Goal: Task Accomplishment & Management: Use online tool/utility

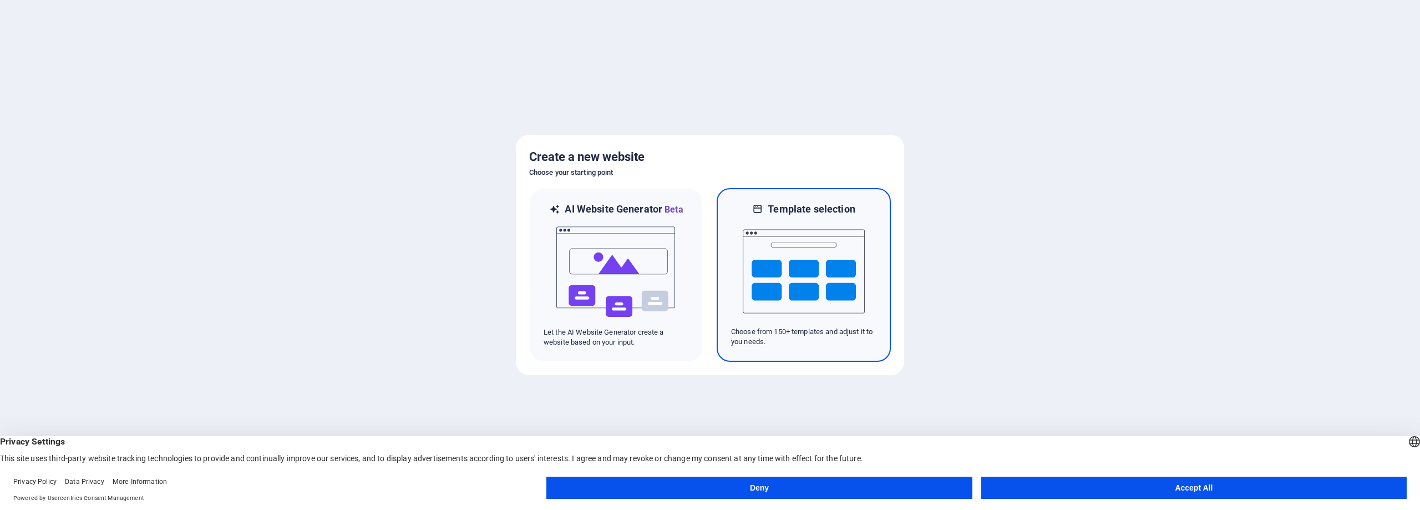
click at [771, 256] on img at bounding box center [804, 271] width 122 height 111
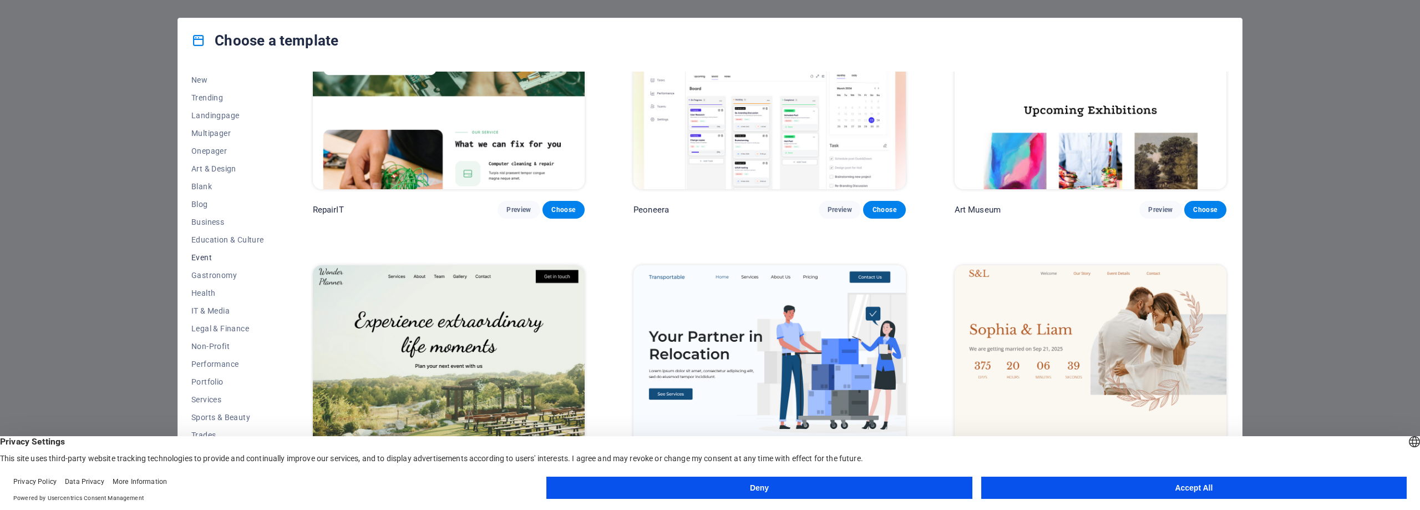
scroll to position [37, 0]
click at [1177, 492] on button "Accept All" at bounding box center [1195, 488] width 426 height 22
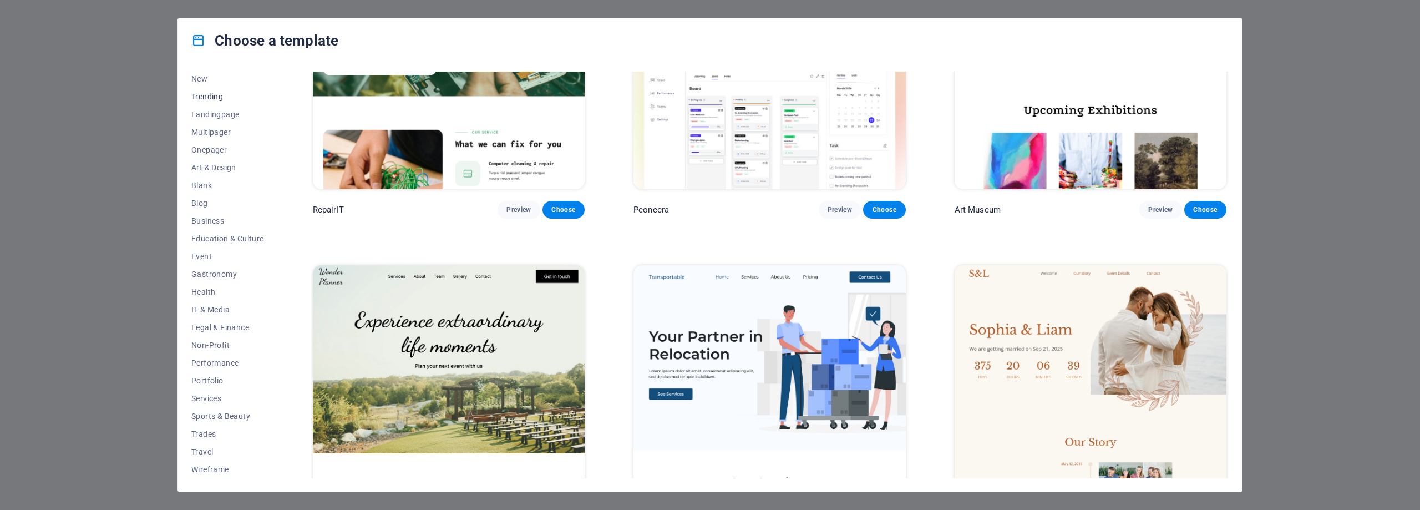
click at [215, 97] on span "Trending" at bounding box center [227, 96] width 73 height 9
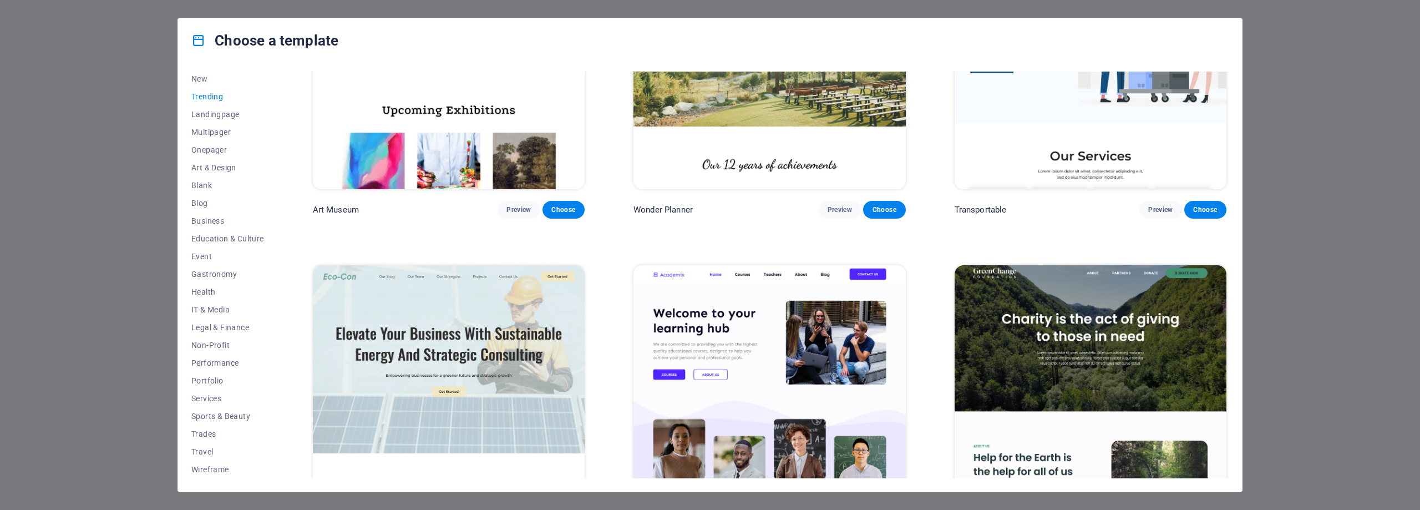
scroll to position [136, 0]
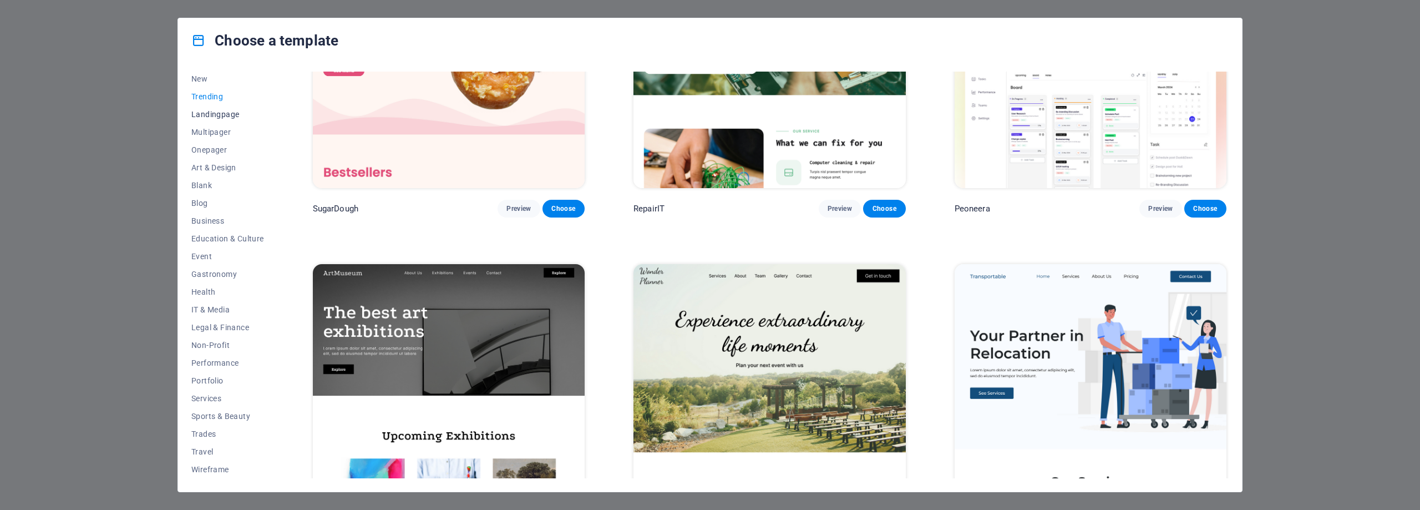
click at [215, 108] on button "Landingpage" at bounding box center [227, 114] width 73 height 18
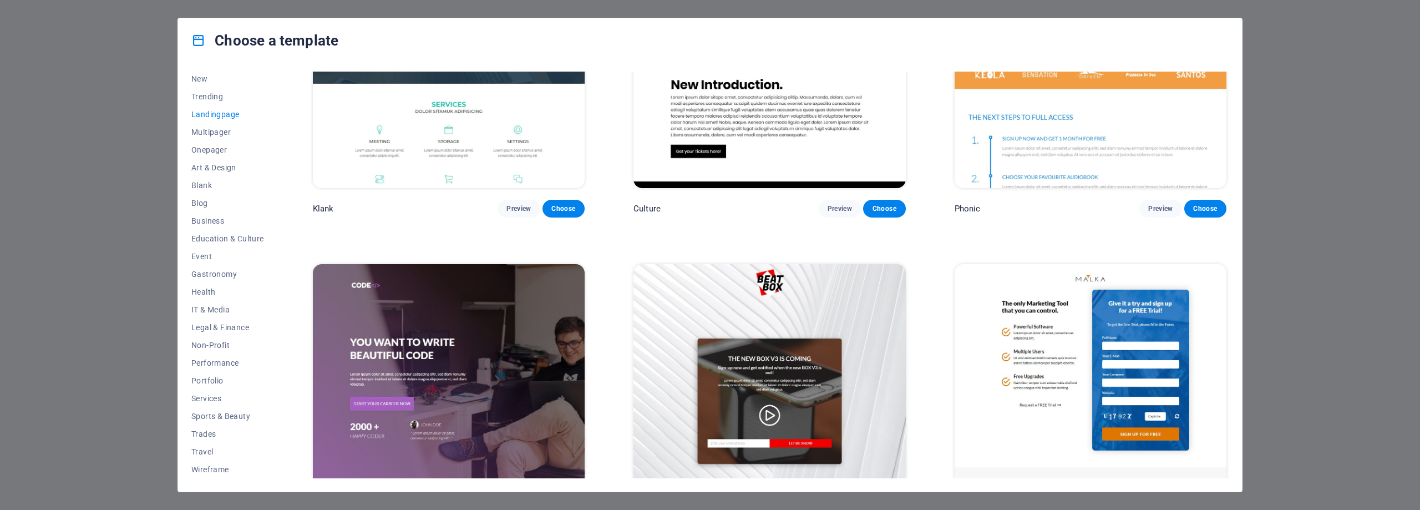
click at [1131, 323] on img at bounding box center [1091, 389] width 272 height 251
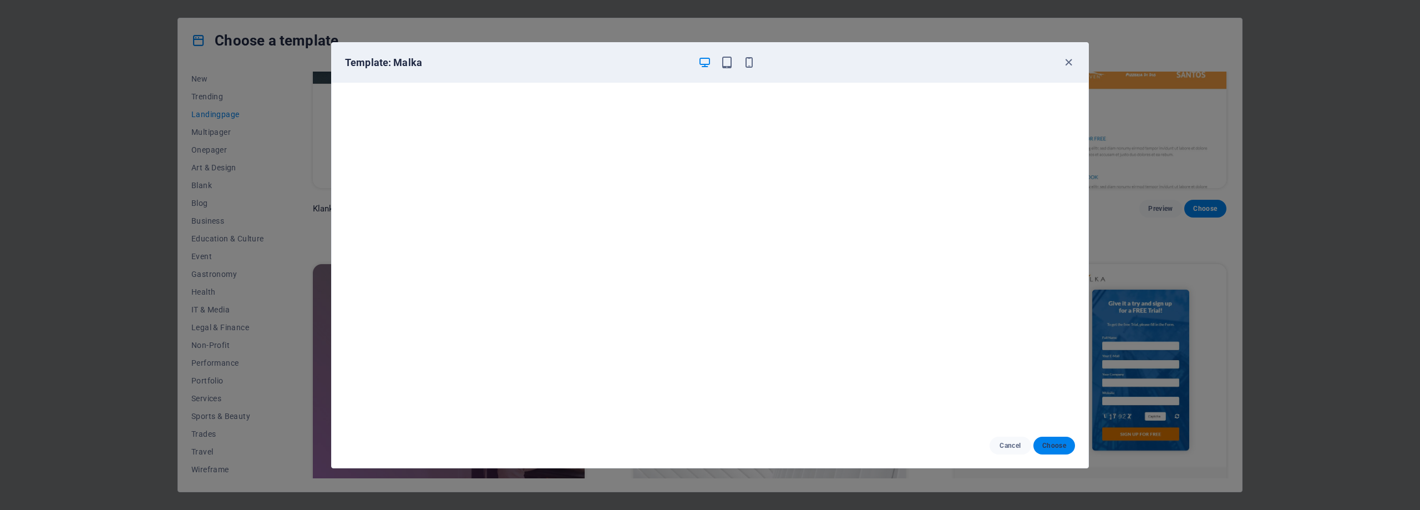
click at [1054, 444] on span "Choose" at bounding box center [1055, 445] width 24 height 9
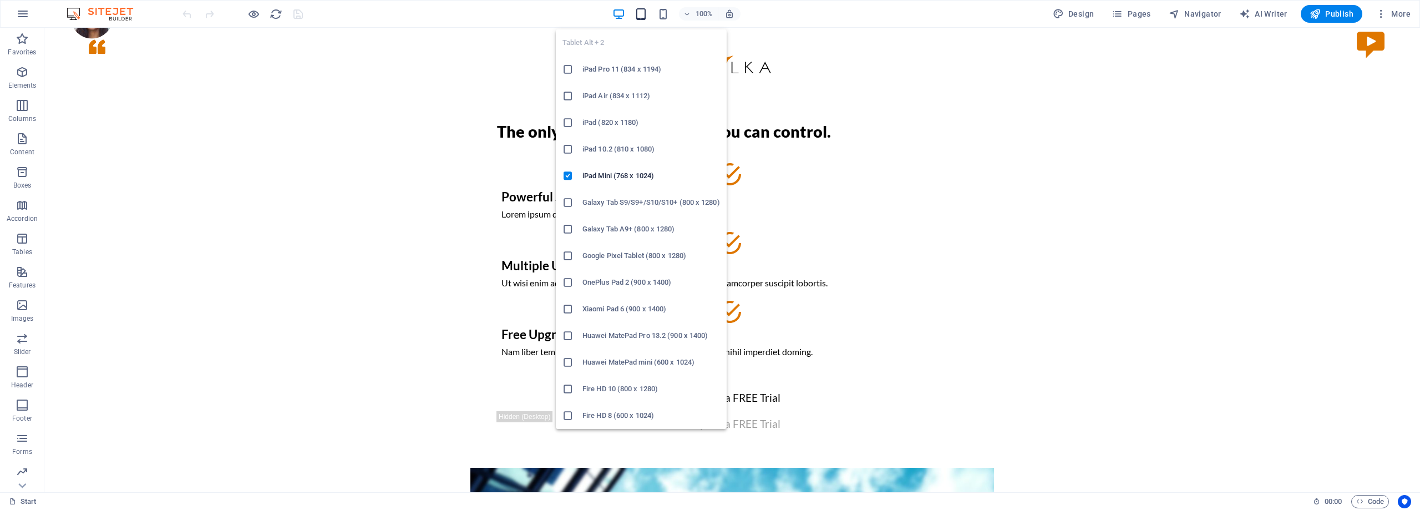
click at [648, 18] on icon "button" at bounding box center [641, 14] width 13 height 13
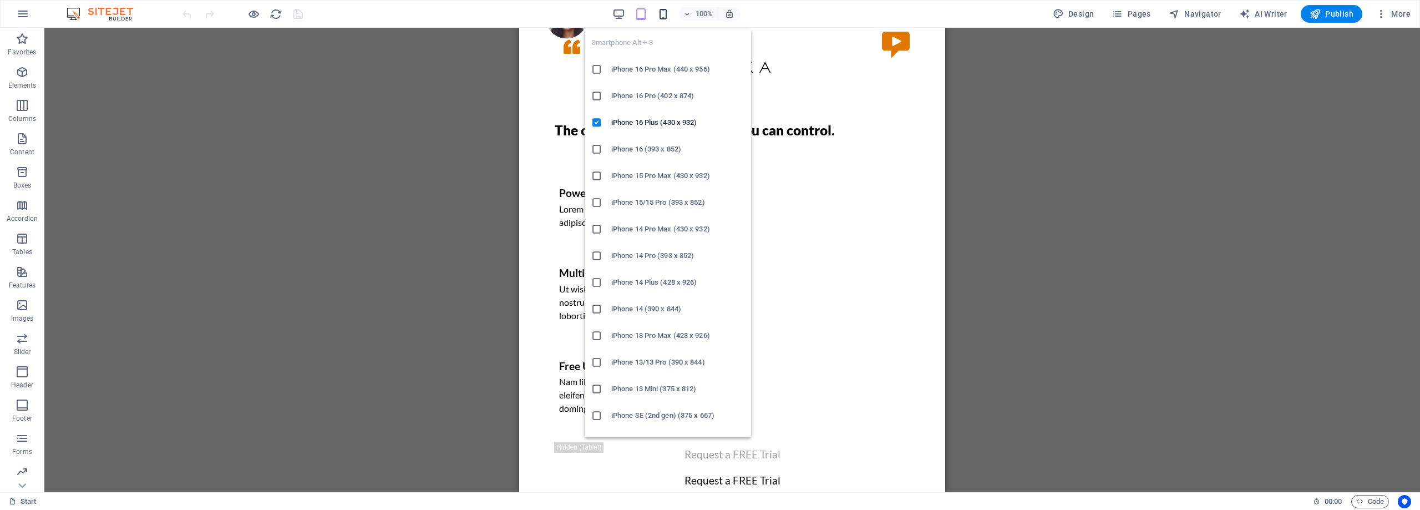
click at [666, 17] on icon "button" at bounding box center [663, 14] width 13 height 13
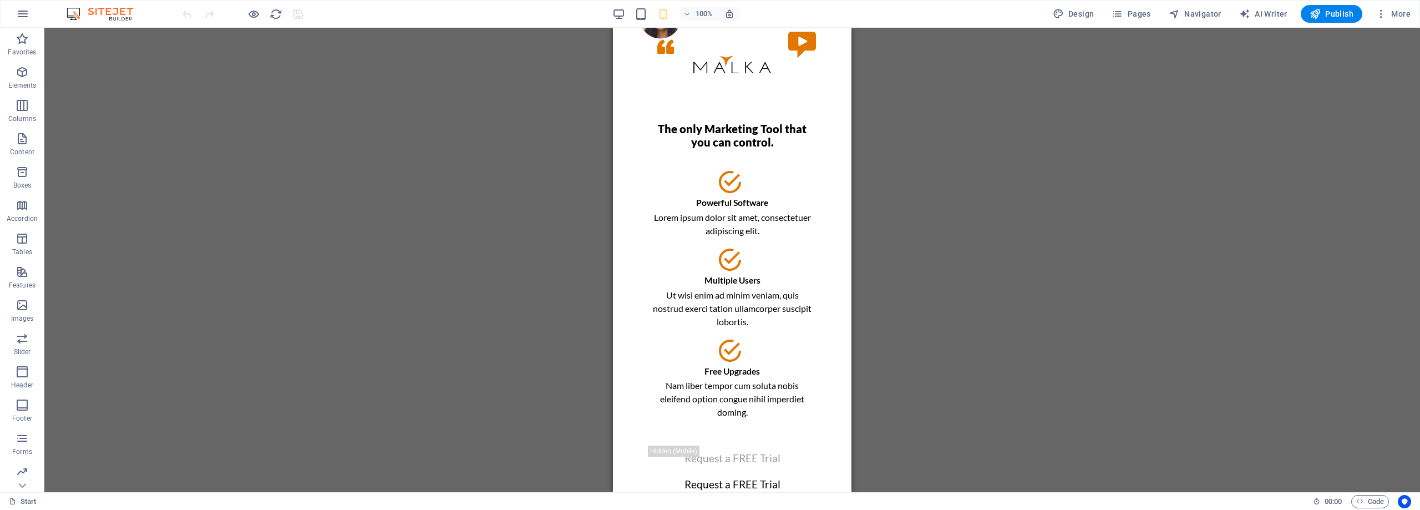
click at [1187, 350] on div "Drag here to replace the existing content. Press “Ctrl” if you want to create a…" at bounding box center [732, 260] width 1376 height 464
click at [1179, 161] on div "Kéo vào đây để thay thế nội dung hiện có. Nhấn “Ctrl” nếu bạn muốn tạo phần tử …" at bounding box center [732, 260] width 1376 height 464
click at [1385, 12] on icon "button" at bounding box center [1384, 13] width 11 height 11
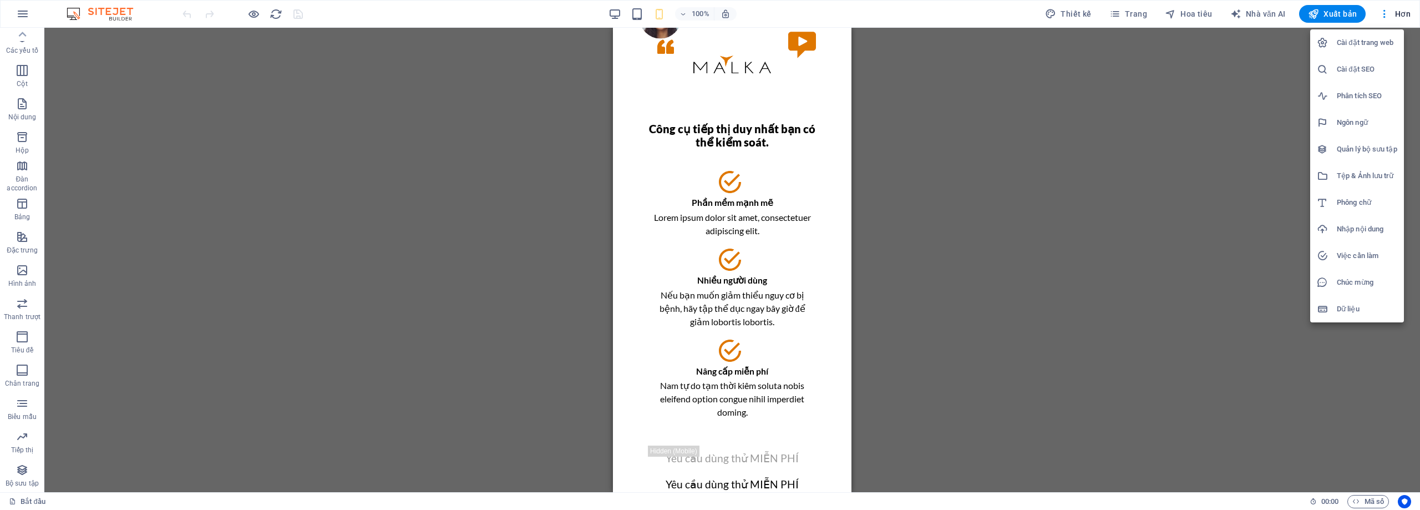
click at [1359, 43] on font "Cài đặt trang web" at bounding box center [1365, 42] width 57 height 8
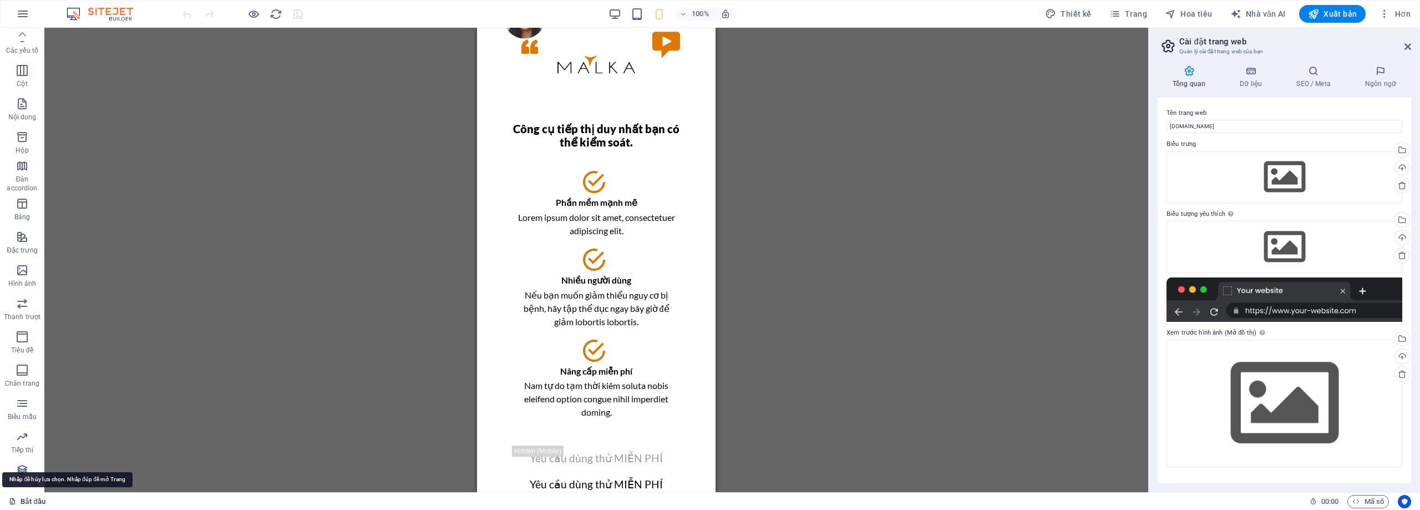
click at [33, 498] on font "Bắt đầu" at bounding box center [33, 501] width 25 height 8
click at [24, 19] on icon "button" at bounding box center [22, 13] width 13 height 13
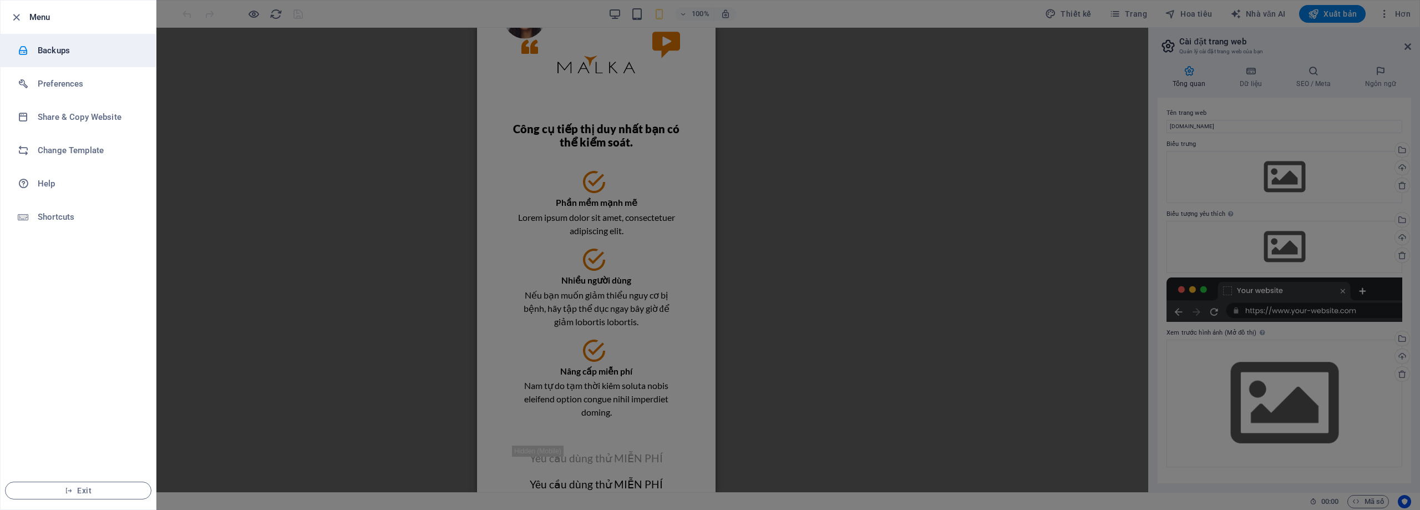
click at [68, 48] on h6 "Backups" at bounding box center [89, 50] width 103 height 13
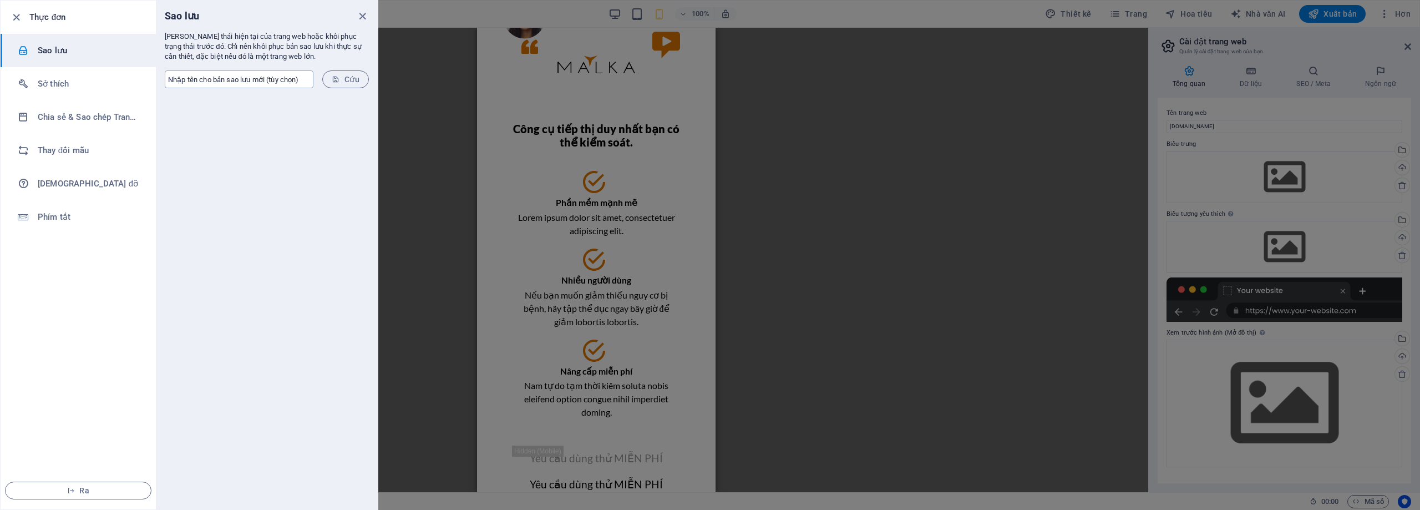
click at [280, 77] on input "text" at bounding box center [239, 79] width 149 height 18
type input "[PERSON_NAME]"
click at [342, 81] on span "Cứu" at bounding box center [346, 79] width 28 height 9
click at [272, 109] on font "[PERSON_NAME] - [DOMAIN_NAME]" at bounding box center [230, 111] width 113 height 8
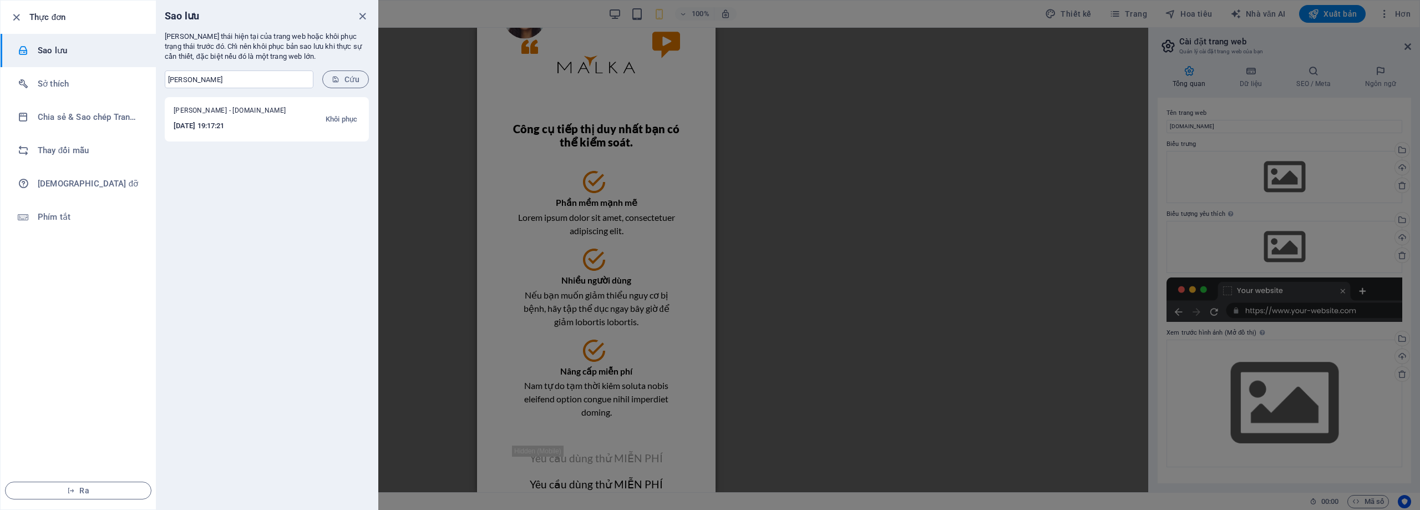
click at [267, 174] on div "[PERSON_NAME] - [DOMAIN_NAME] [DATE] 19:17:21 Khôi phục" at bounding box center [267, 303] width 222 height 412
click at [107, 117] on font "Chia sẻ & Sao chép Trang web" at bounding box center [95, 117] width 115 height 10
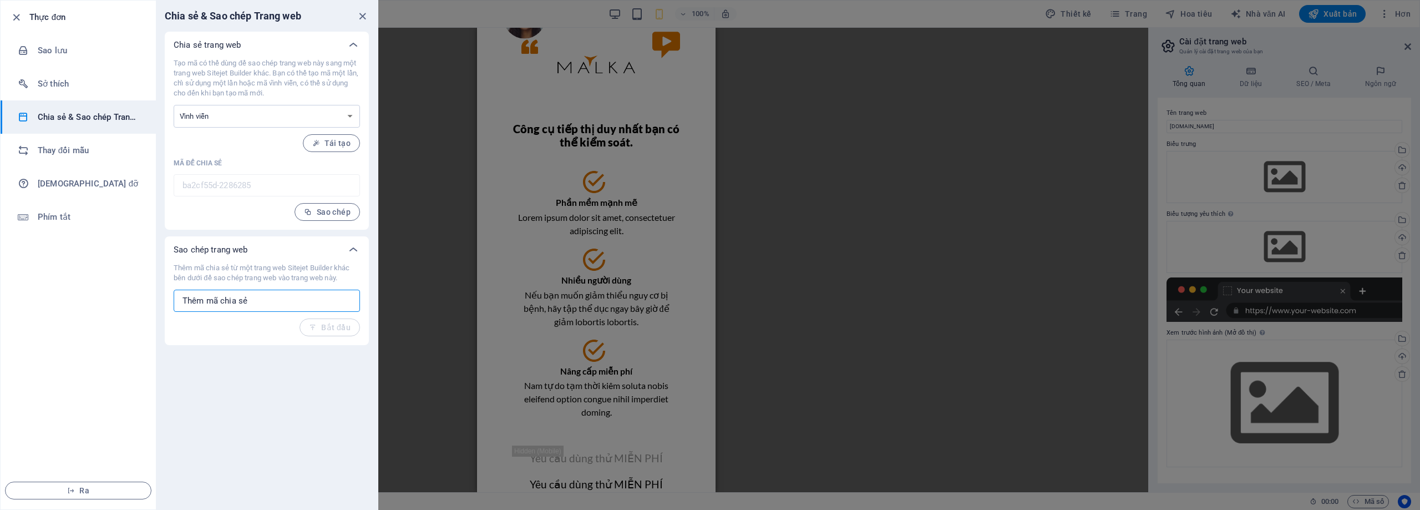
click at [249, 307] on input "text" at bounding box center [267, 301] width 186 height 22
drag, startPoint x: 262, startPoint y: 63, endPoint x: 318, endPoint y: 73, distance: 56.9
click at [318, 73] on font "Tạo mã có thể dùng để sao chép trang web này sang một trang web Sitejet Builder…" at bounding box center [266, 78] width 185 height 38
drag, startPoint x: 314, startPoint y: 78, endPoint x: 323, endPoint y: 77, distance: 9.5
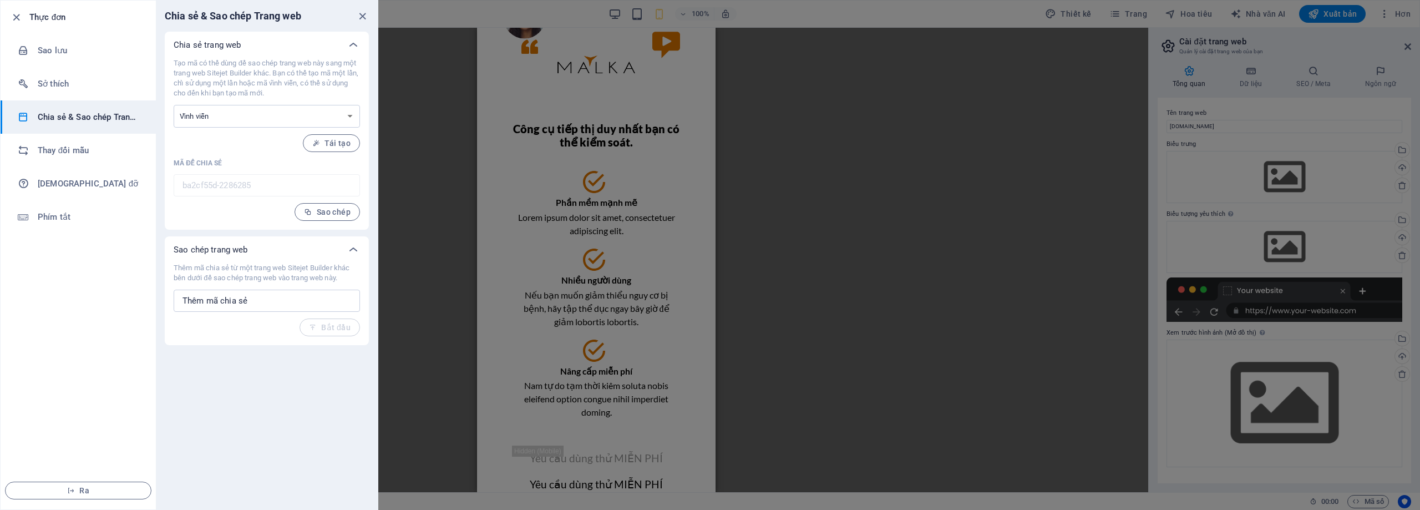
click at [323, 77] on p "Tạo mã có thể dùng để sao chép trang web này sang một trang web Sitejet Builder…" at bounding box center [267, 78] width 186 height 40
click at [324, 77] on font "Tạo mã có thể dùng để sao chép trang web này sang một trang web Sitejet Builder…" at bounding box center [266, 78] width 185 height 38
click at [911, 255] on div at bounding box center [710, 255] width 1420 height 510
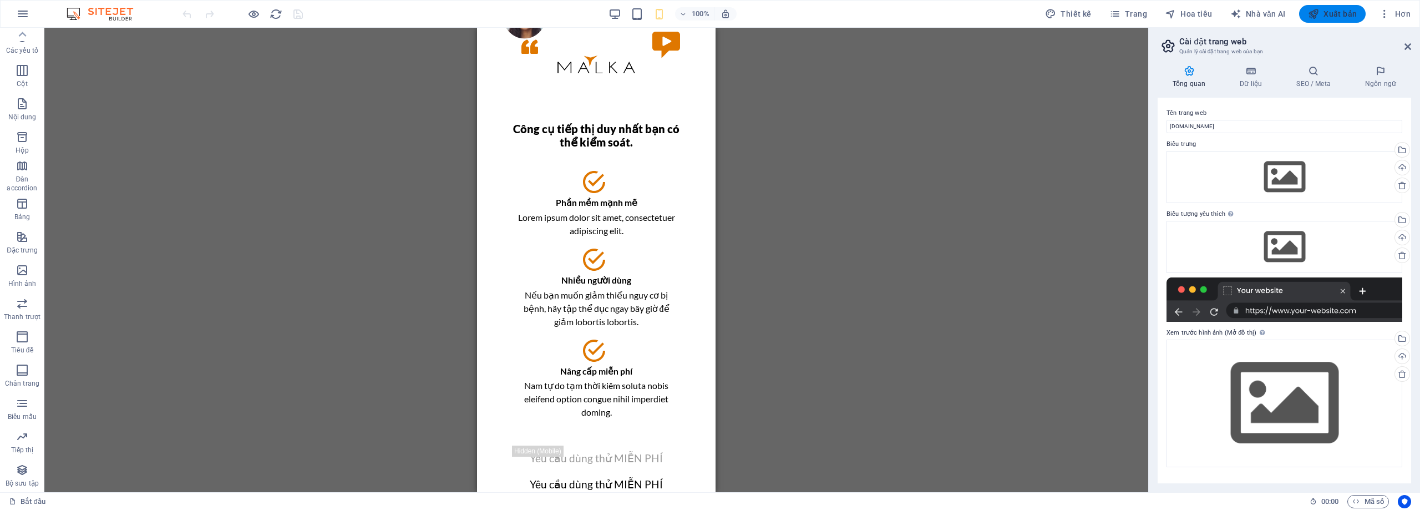
click at [1326, 12] on font "Xuất bản" at bounding box center [1340, 13] width 33 height 9
